Goal: Navigation & Orientation: Find specific page/section

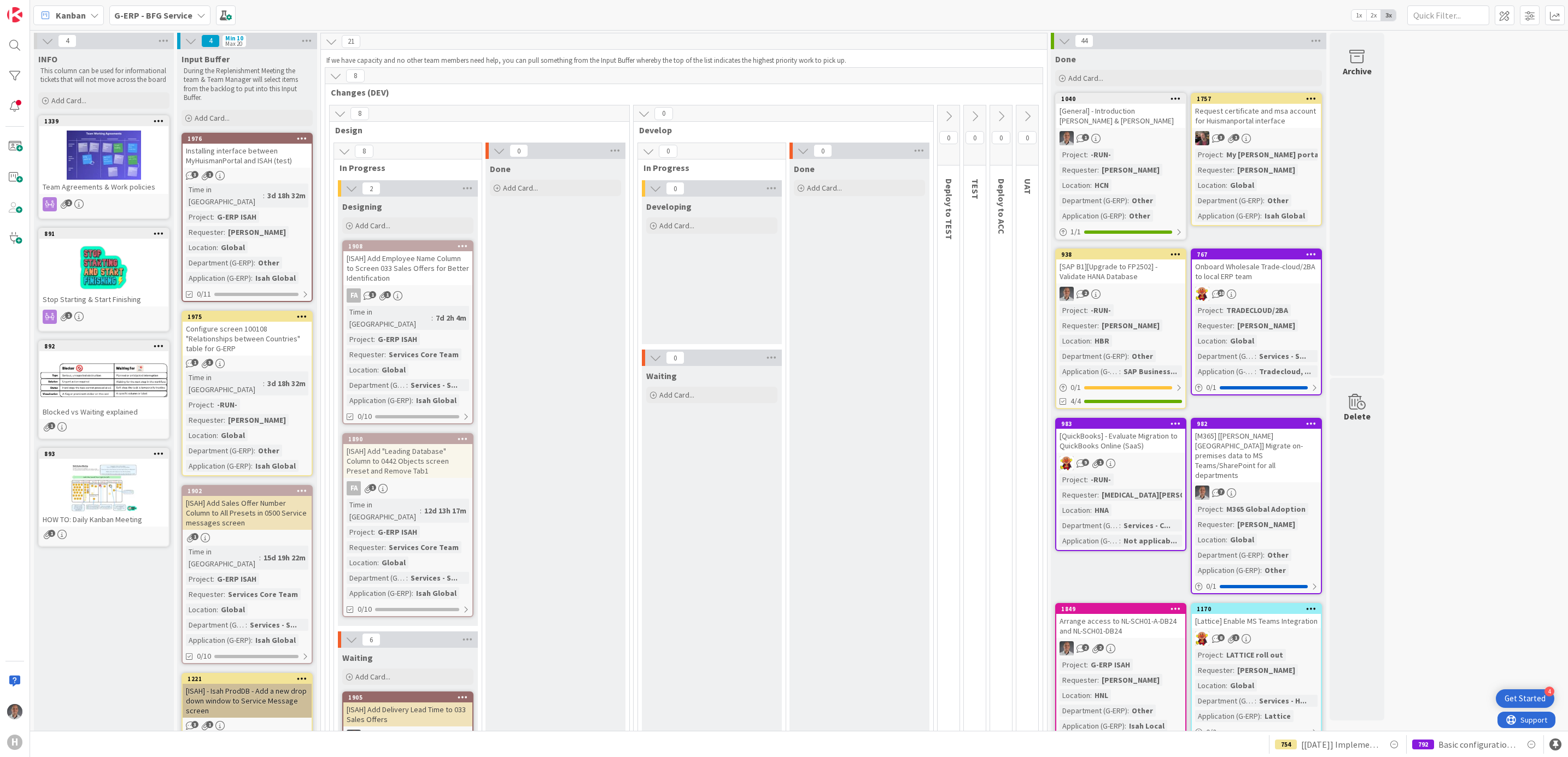
click at [185, 17] on b "G-ERP - BFG Service" at bounding box center [154, 15] width 78 height 11
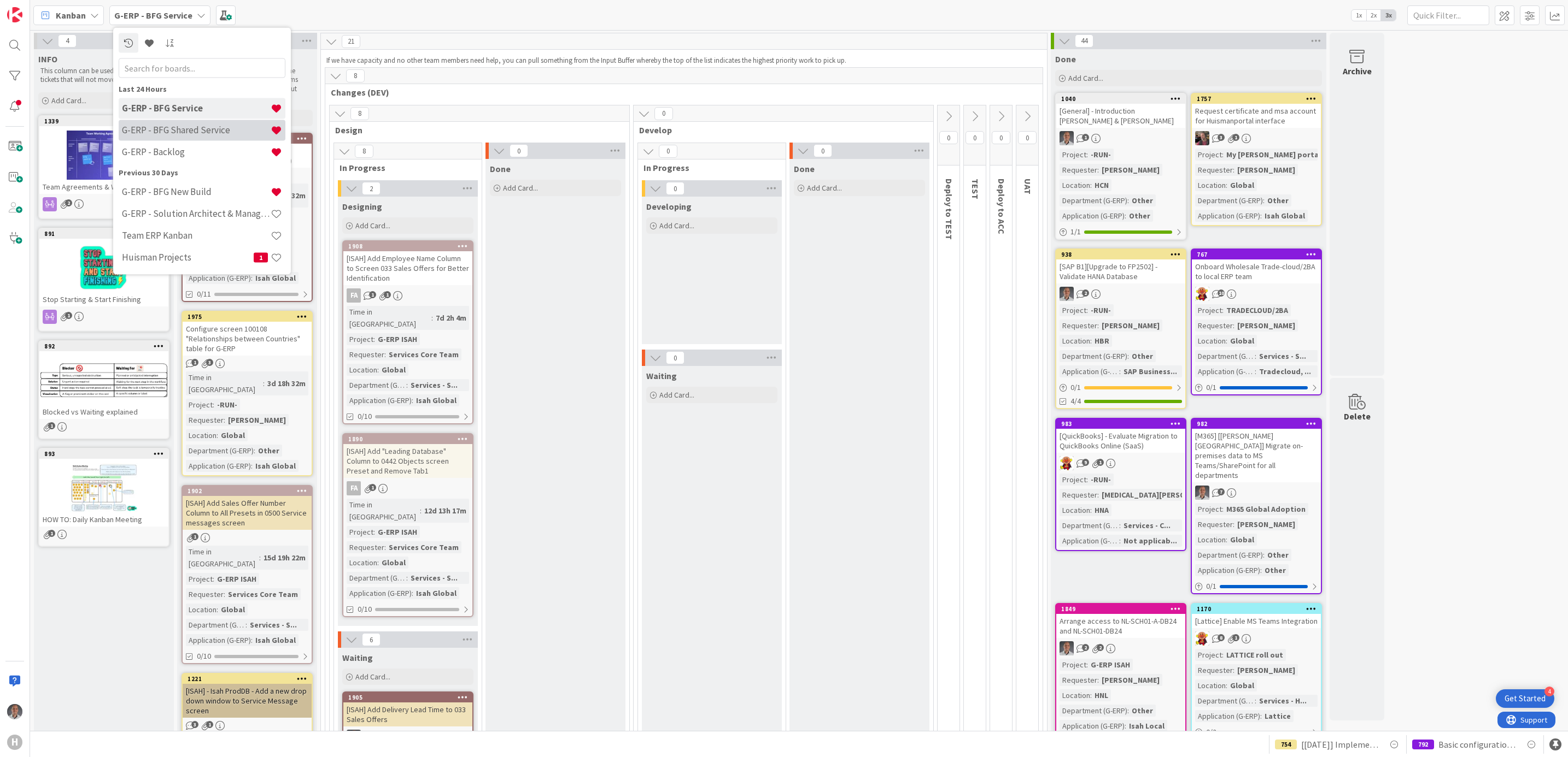
click at [192, 133] on h4 "G-ERP - BFG Shared Service" at bounding box center [197, 129] width 149 height 11
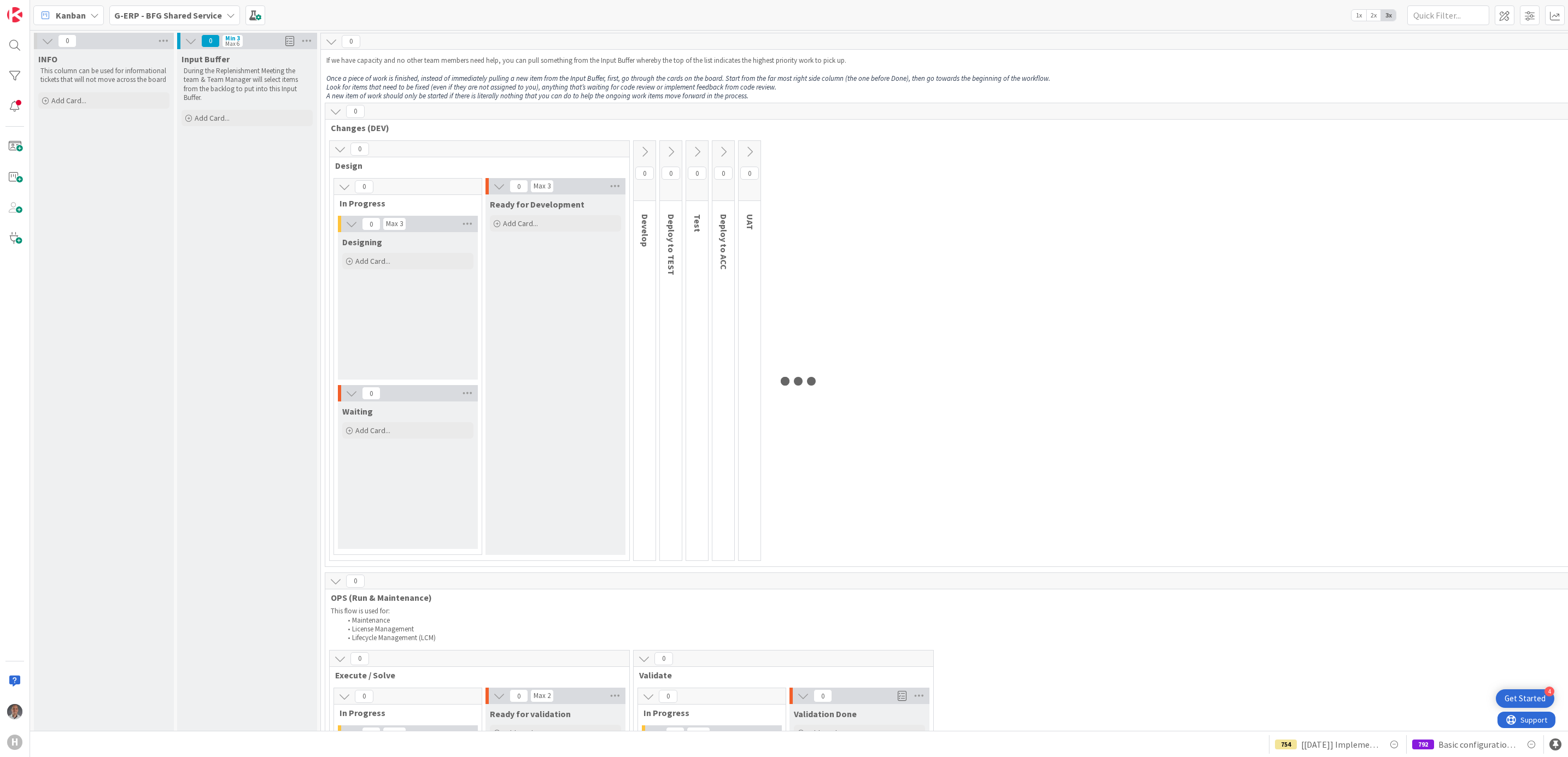
click at [184, 9] on span "G-ERP - BFG Shared Service" at bounding box center [168, 15] width 108 height 13
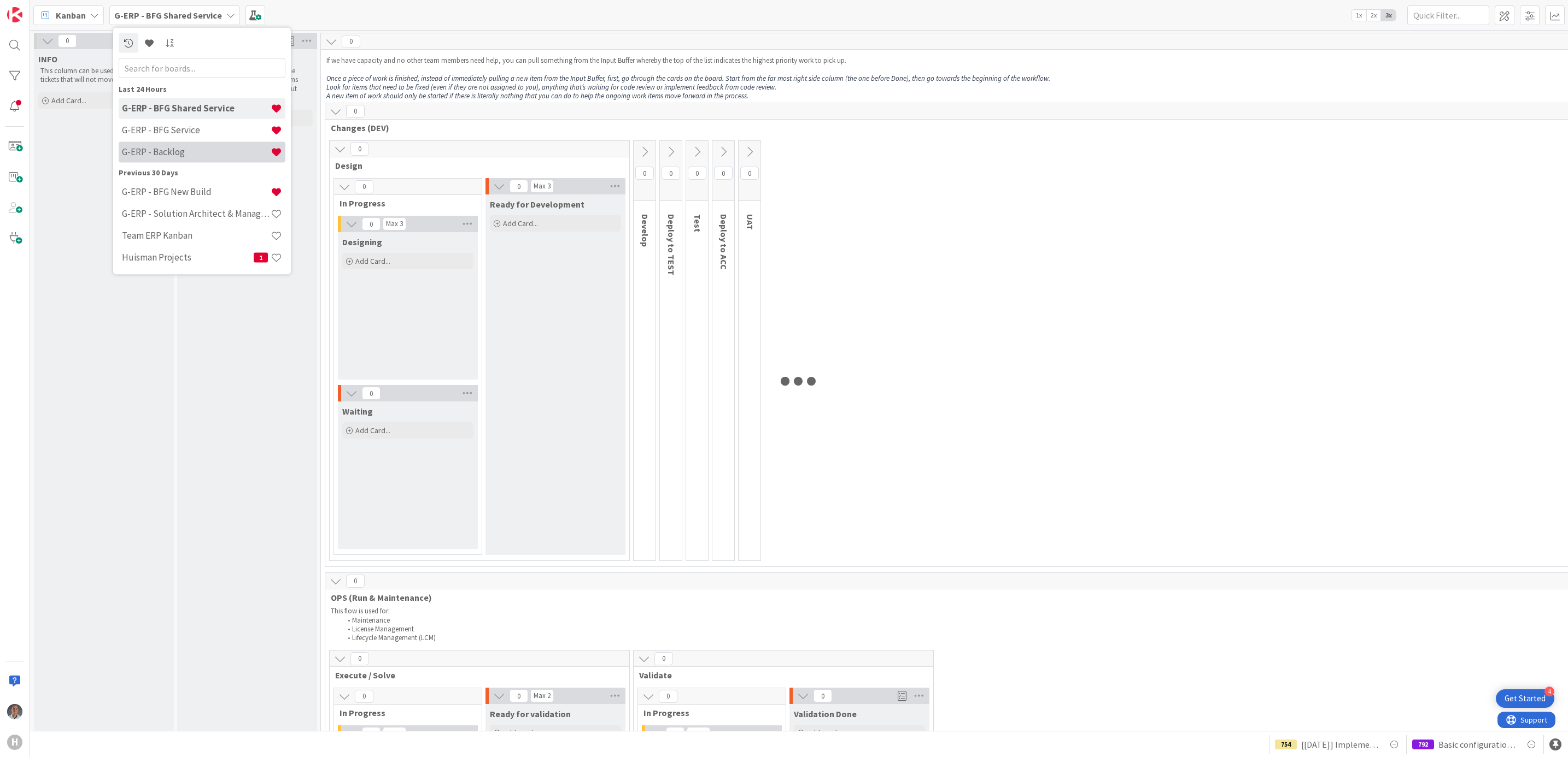
click at [188, 147] on h4 "G-ERP - Backlog" at bounding box center [197, 152] width 149 height 11
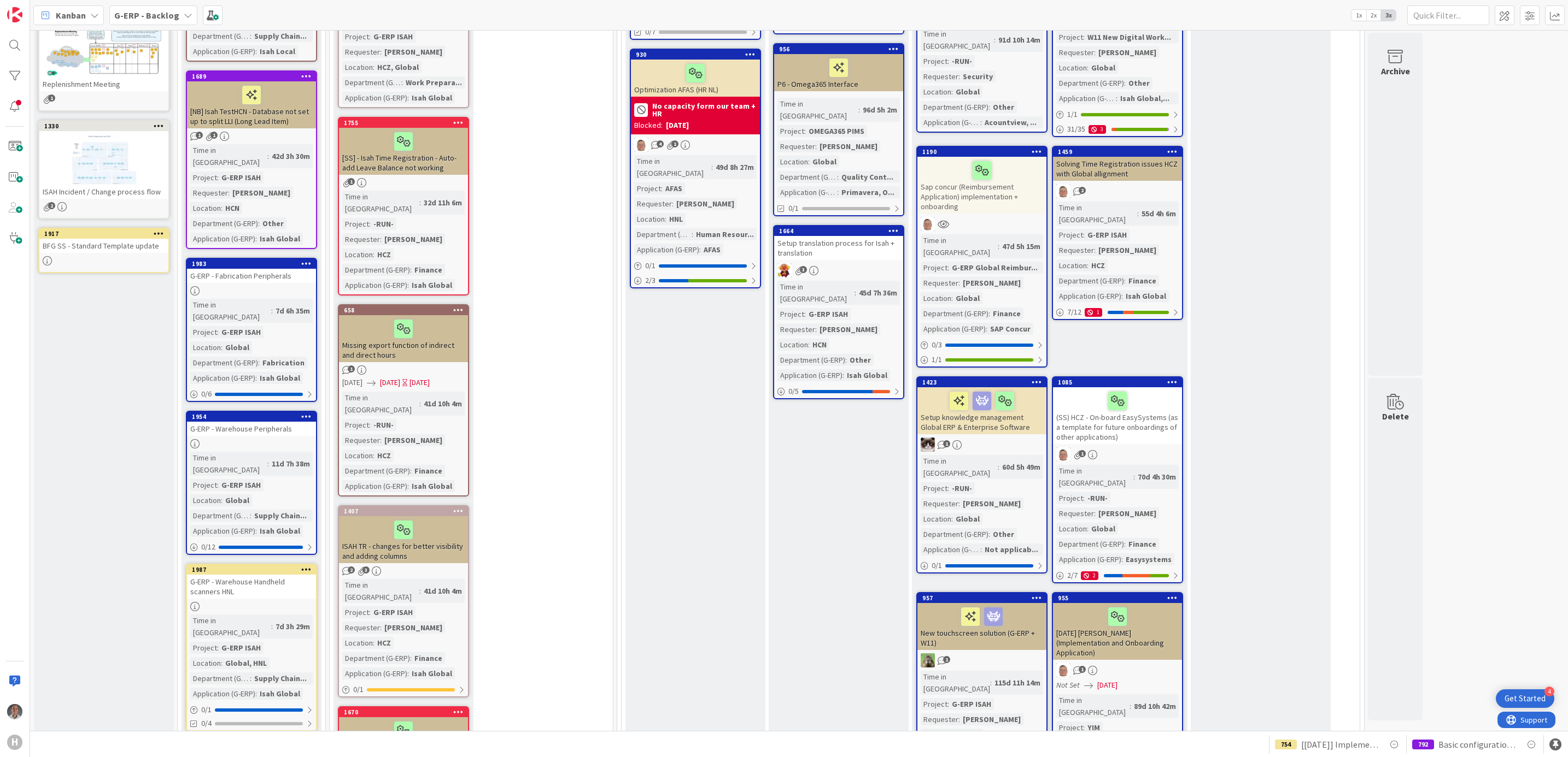
scroll to position [656, 0]
click at [290, 268] on div "G-ERP - Fabrication Peripherals" at bounding box center [251, 275] width 129 height 15
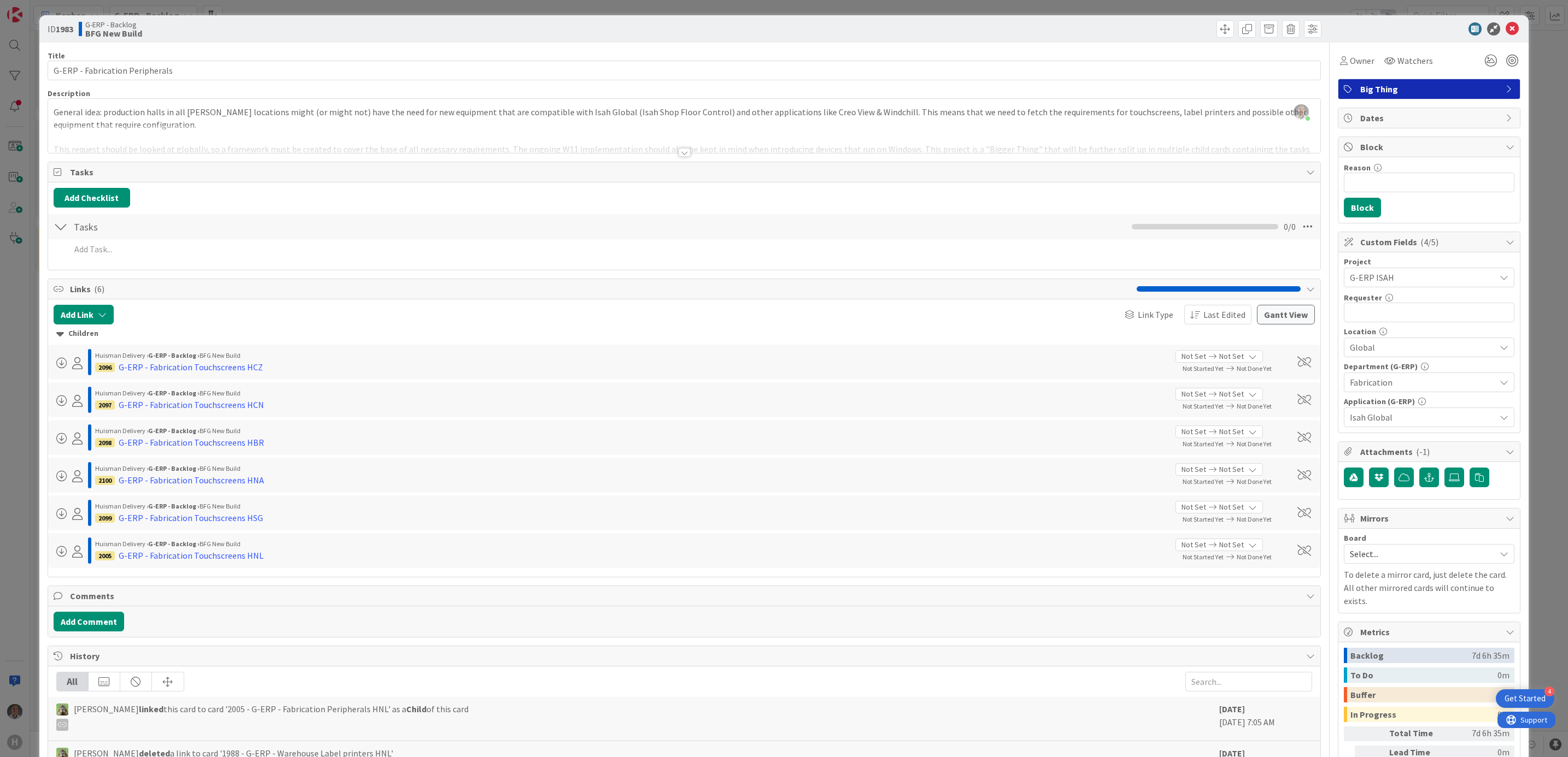
click at [685, 164] on div "Tasks" at bounding box center [684, 172] width 1273 height 21
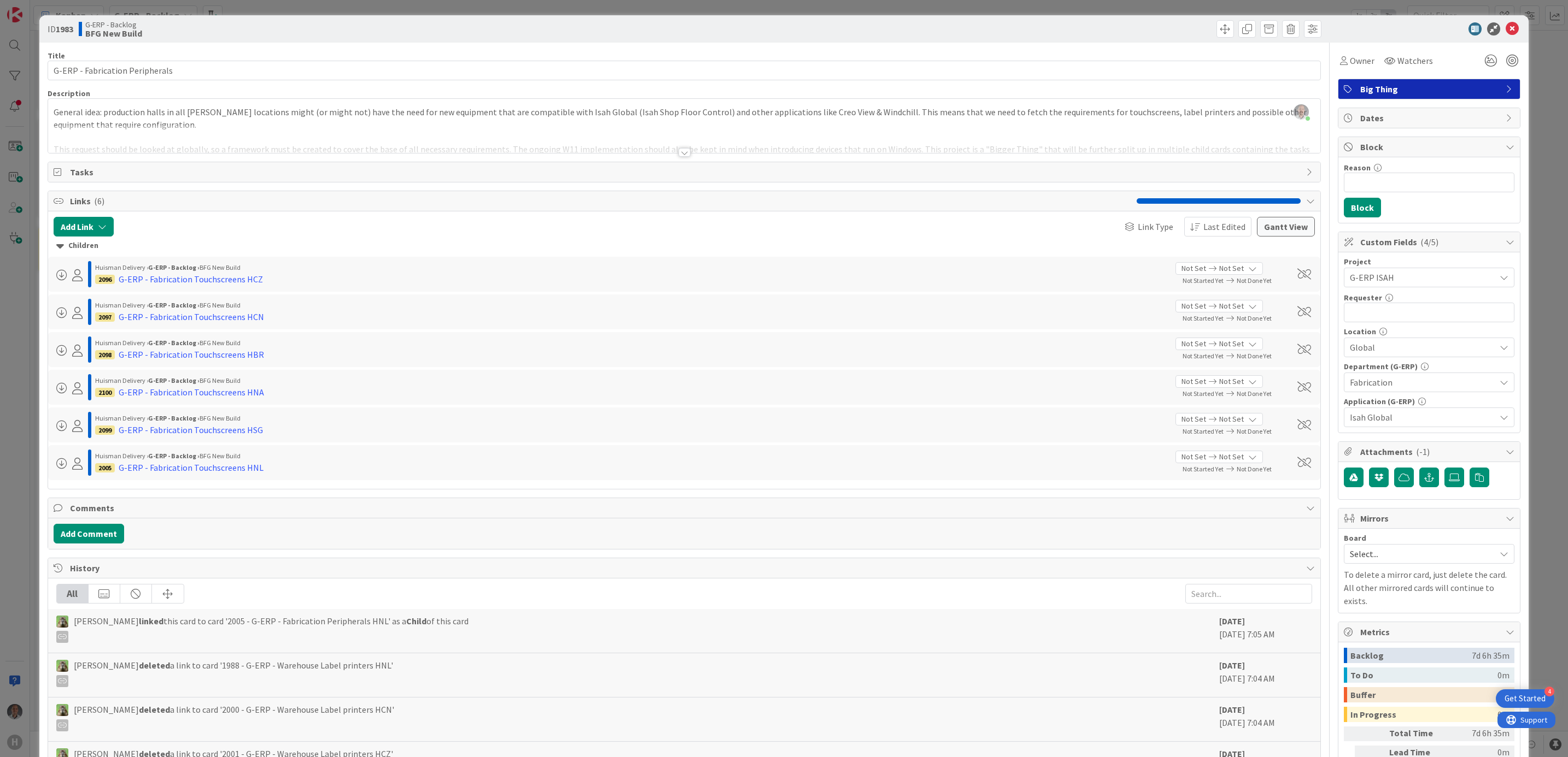
click at [679, 151] on div at bounding box center [684, 152] width 12 height 9
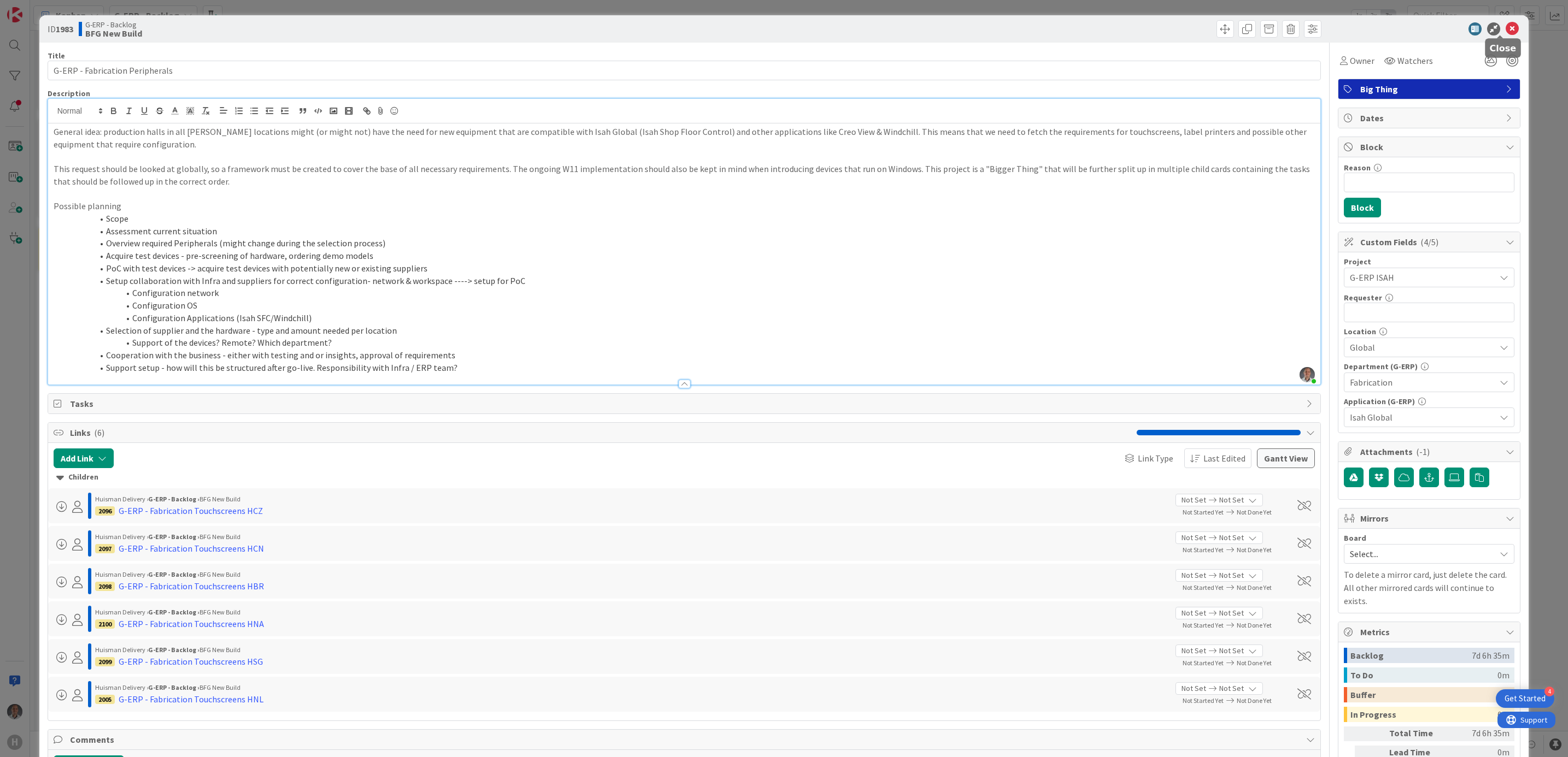
click at [1505, 31] on icon at bounding box center [1511, 28] width 13 height 13
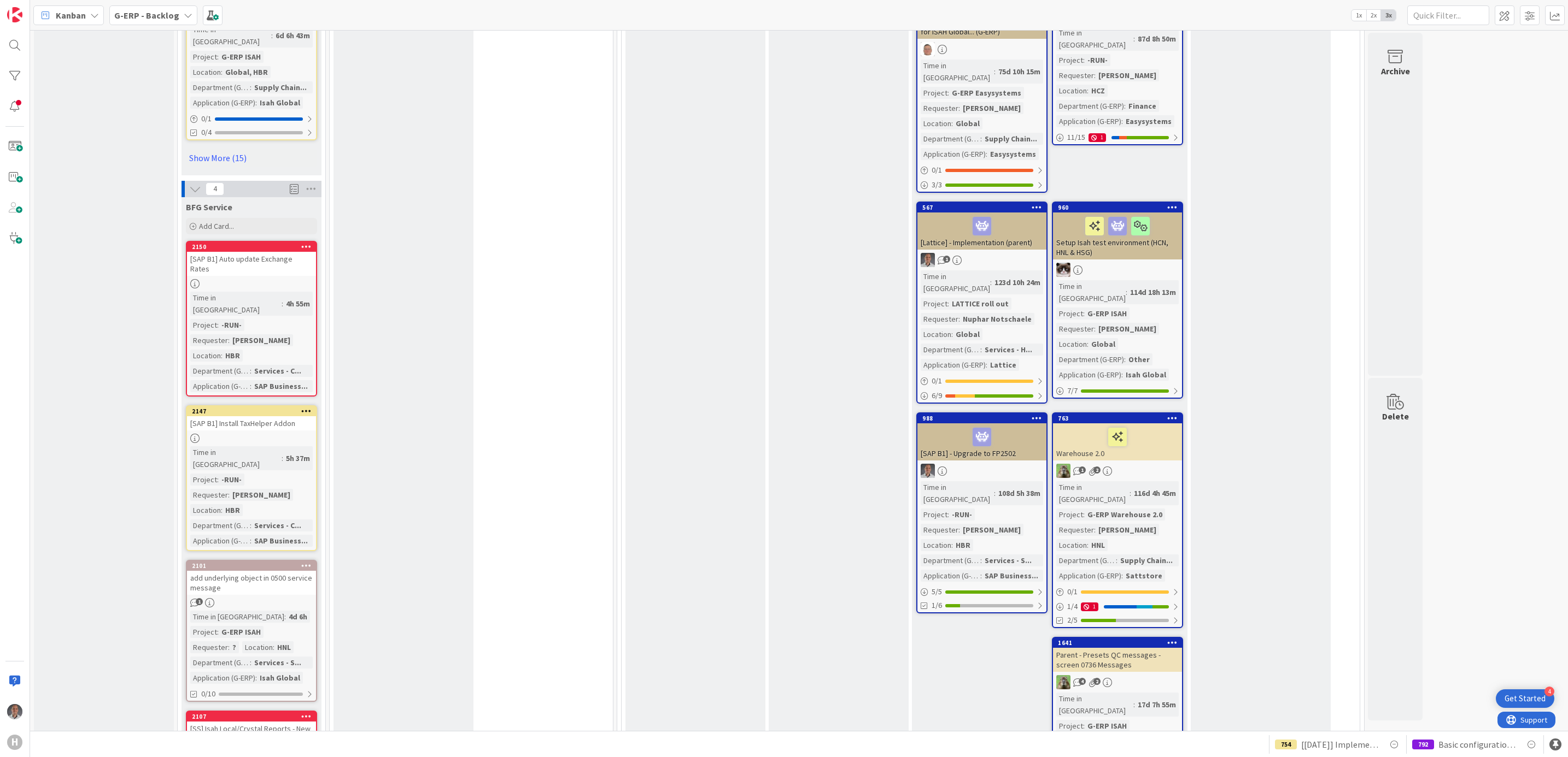
scroll to position [2295, 0]
